Goal: Task Accomplishment & Management: Use online tool/utility

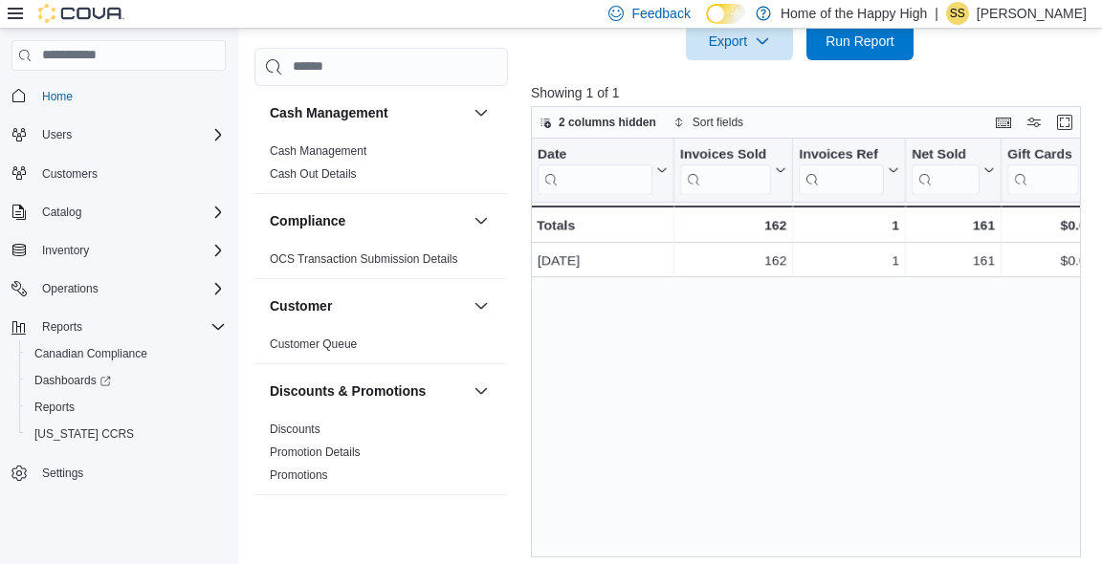
scroll to position [1084, 0]
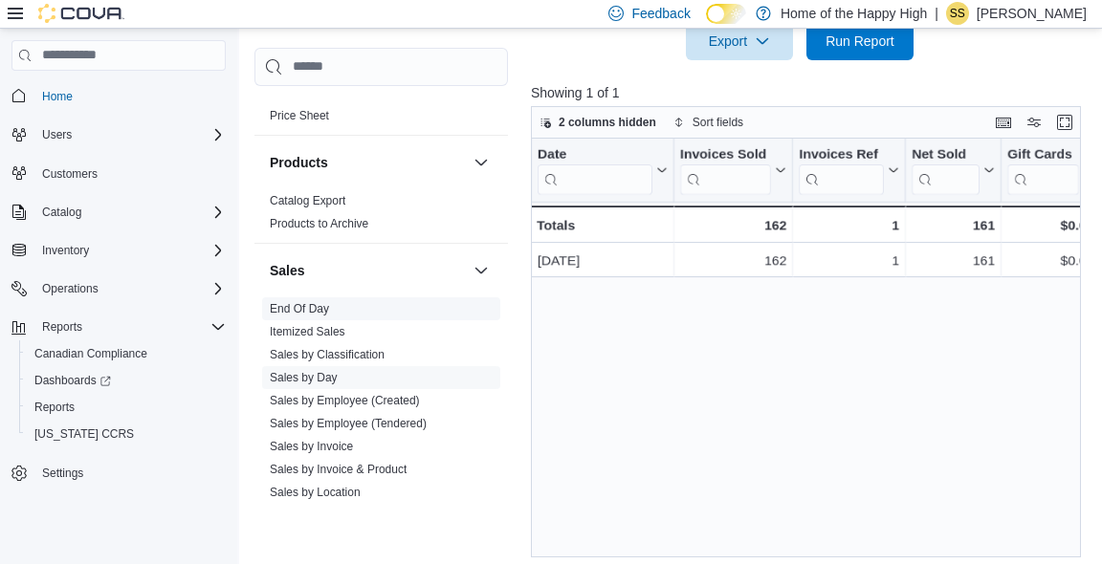
click at [304, 311] on link "End Of Day" at bounding box center [299, 308] width 59 height 13
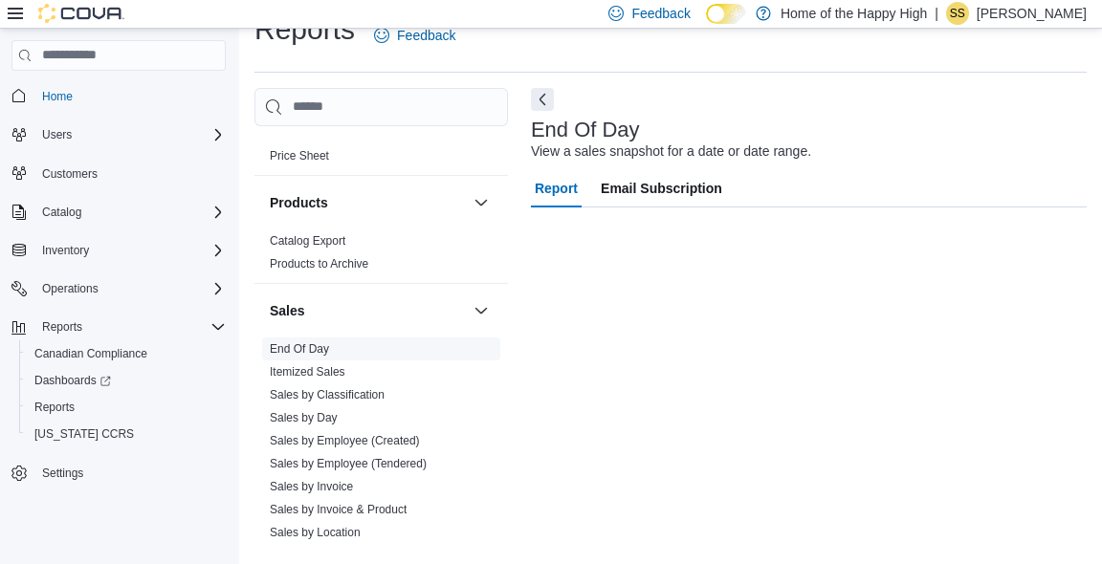
scroll to position [22, 0]
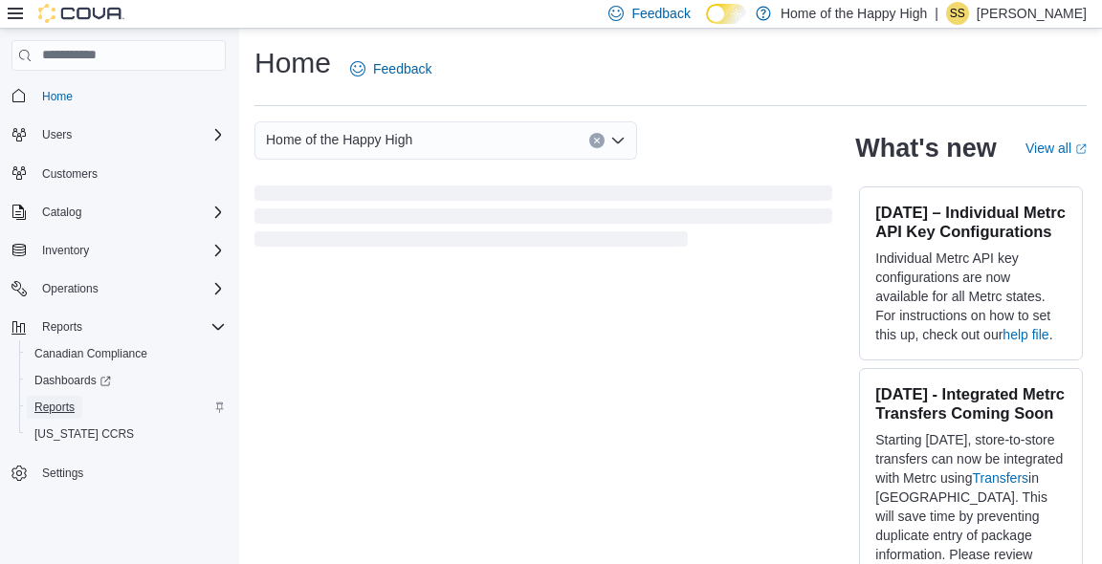
click at [64, 414] on span "Reports" at bounding box center [54, 407] width 40 height 15
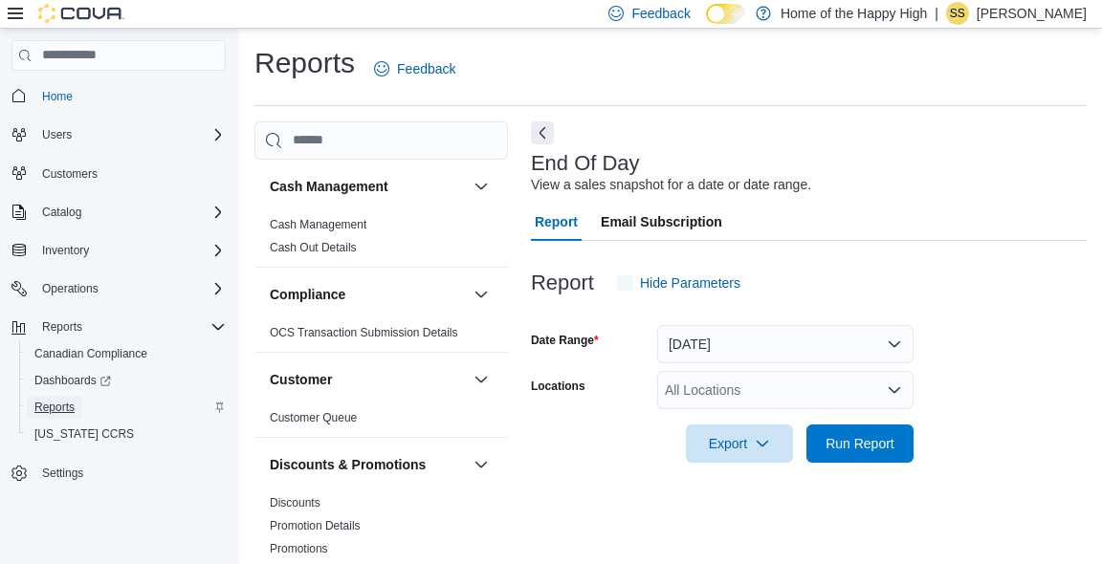
scroll to position [22, 0]
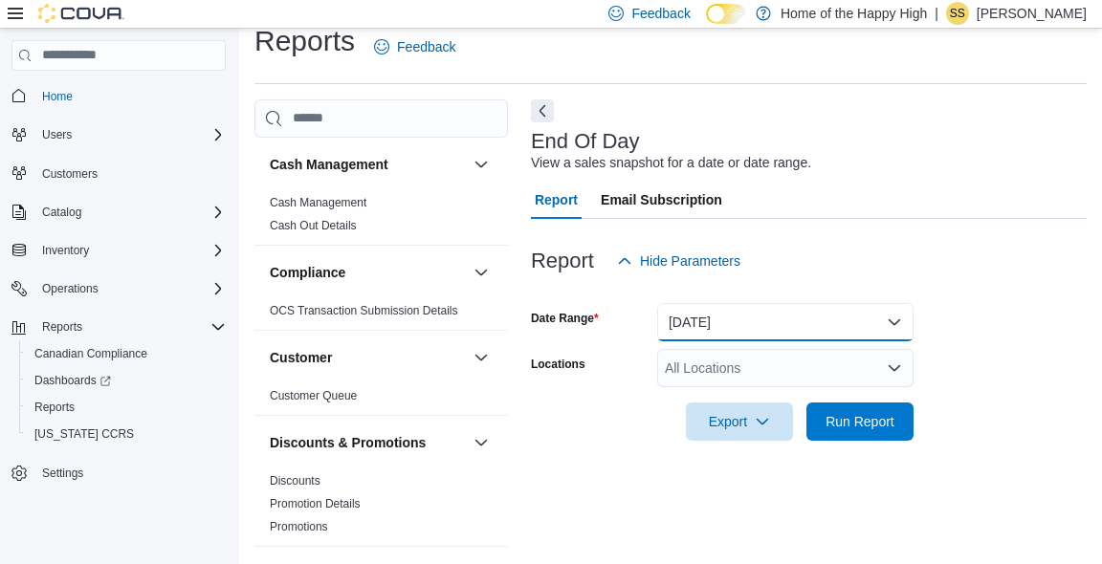
click at [750, 316] on button "[DATE]" at bounding box center [785, 322] width 256 height 38
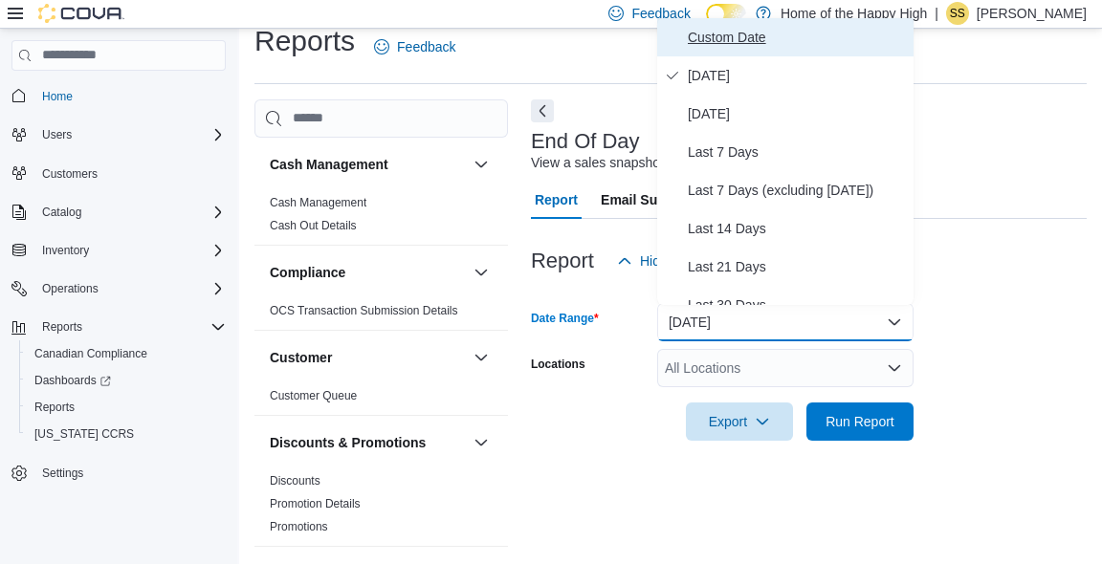
click at [765, 45] on span "Custom Date" at bounding box center [797, 37] width 218 height 23
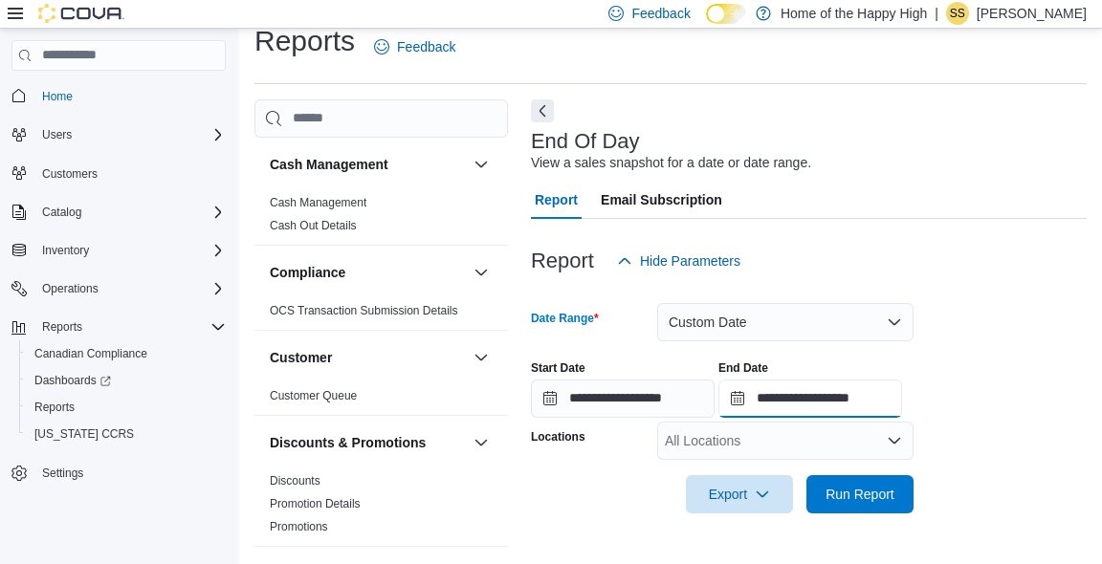
click at [840, 406] on input "**********" at bounding box center [810, 399] width 184 height 38
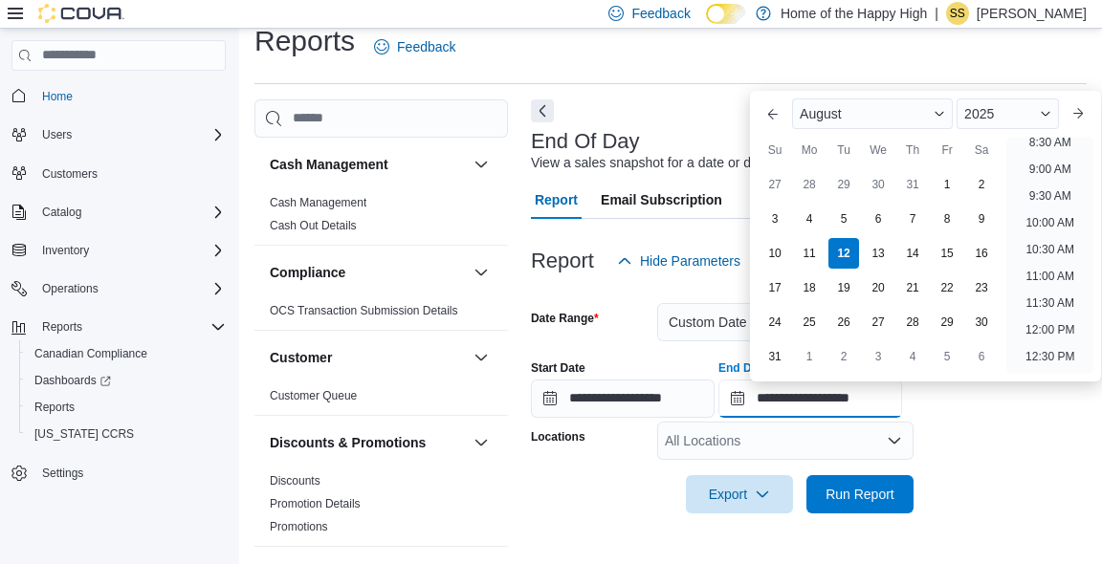
scroll to position [464, 0]
click at [1063, 227] on li "10:00 AM" at bounding box center [1050, 223] width 64 height 23
type input "**********"
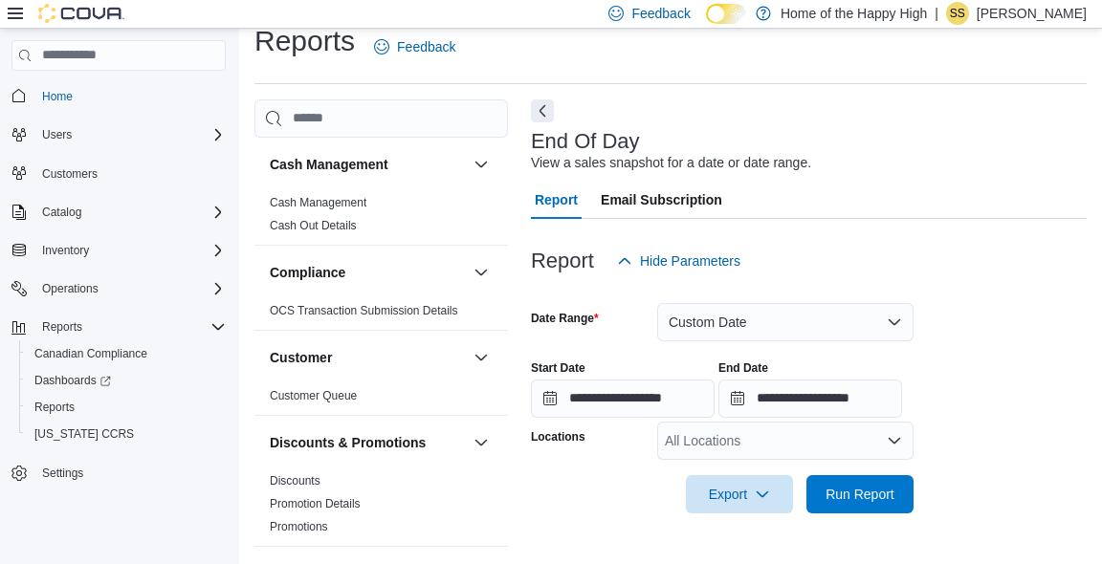
click at [799, 437] on div "All Locations" at bounding box center [785, 441] width 256 height 38
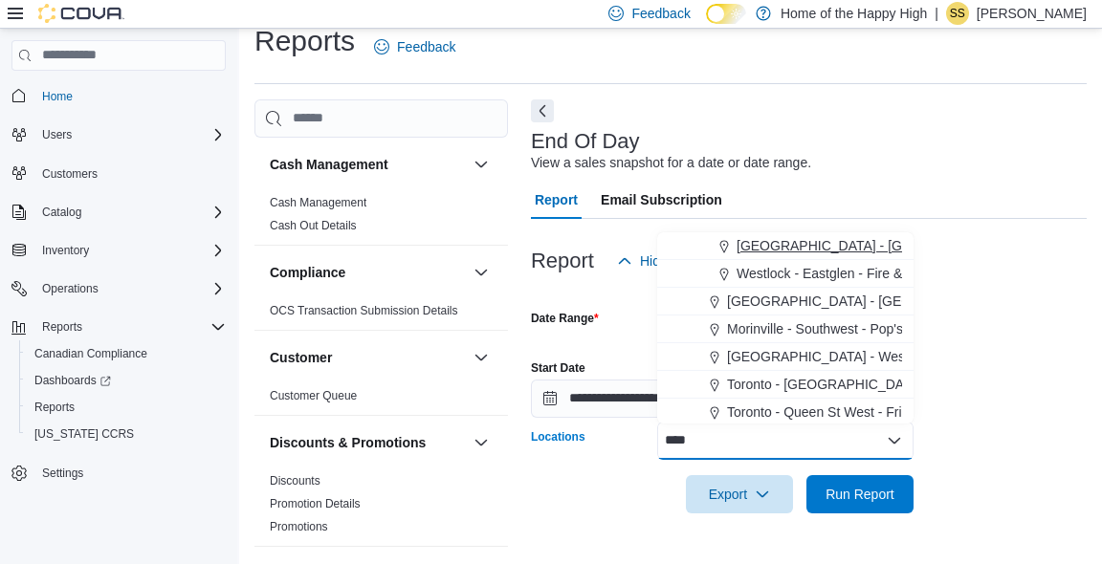
type input "****"
click at [816, 250] on span "[GEOGRAPHIC_DATA] - [GEOGRAPHIC_DATA] - Fire & Flower" at bounding box center [927, 245] width 383 height 19
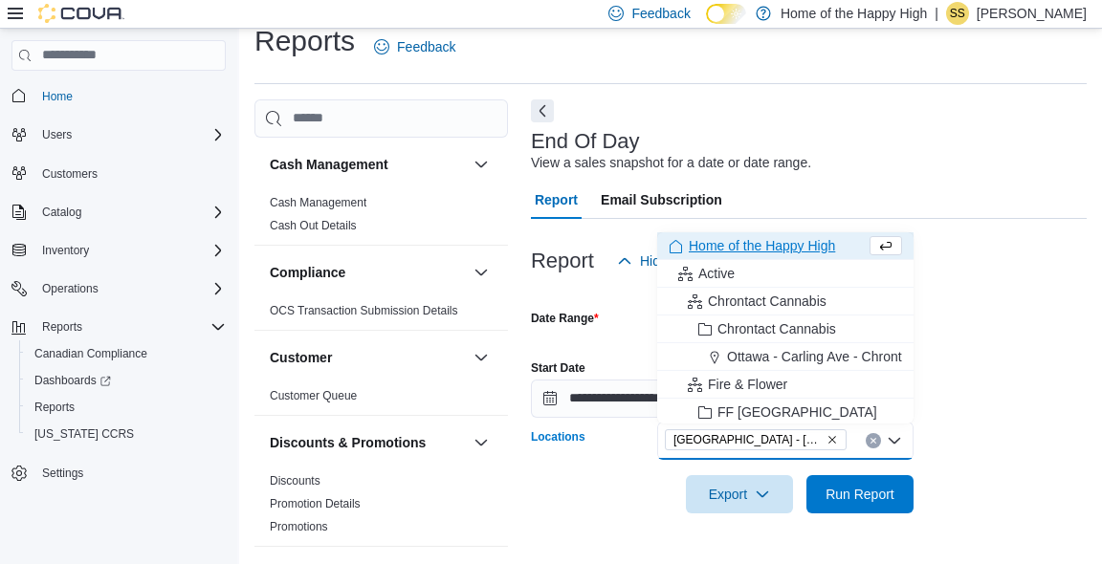
click at [861, 517] on div at bounding box center [809, 525] width 556 height 23
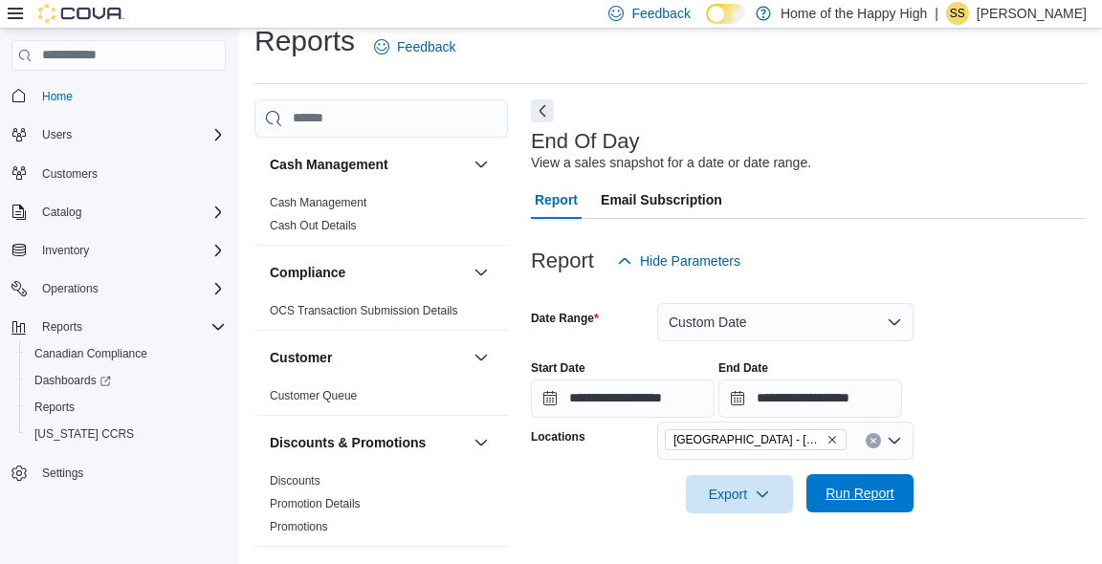
click at [879, 495] on span "Run Report" at bounding box center [859, 493] width 69 height 19
